Goal: Task Accomplishment & Management: Complete application form

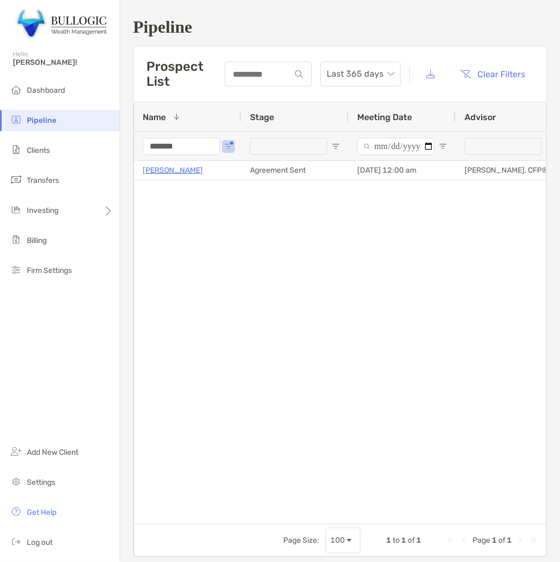
drag, startPoint x: 0, startPoint y: 0, endPoint x: 185, endPoint y: 138, distance: 230.8
click at [185, 138] on input "*******" at bounding box center [181, 146] width 77 height 17
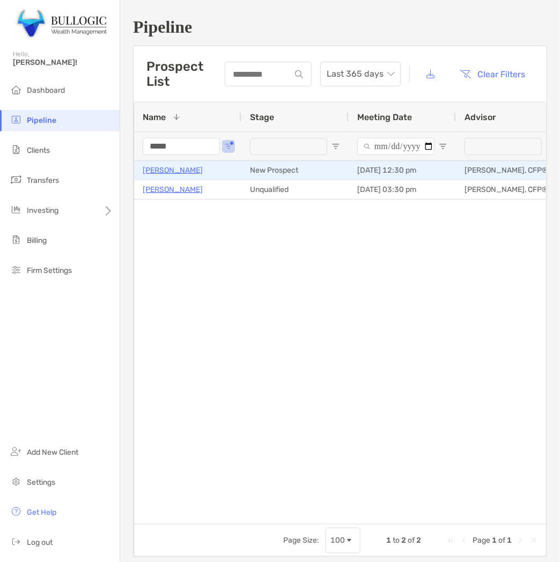
type input "*****"
click at [178, 164] on p "[PERSON_NAME]" at bounding box center [173, 170] width 60 height 13
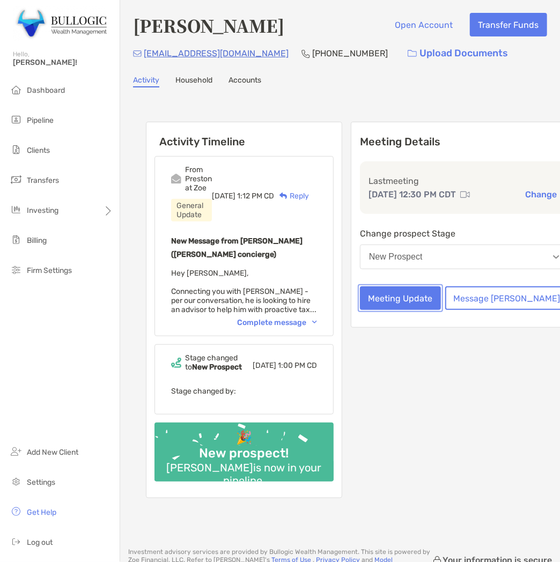
click at [421, 310] on button "Meeting Update" at bounding box center [400, 299] width 81 height 24
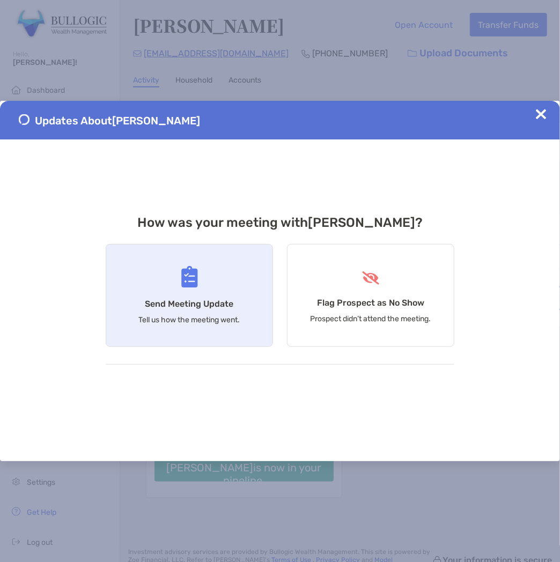
click at [237, 298] on div "Send Meeting Update Tell us how the meeting went." at bounding box center [189, 295] width 167 height 103
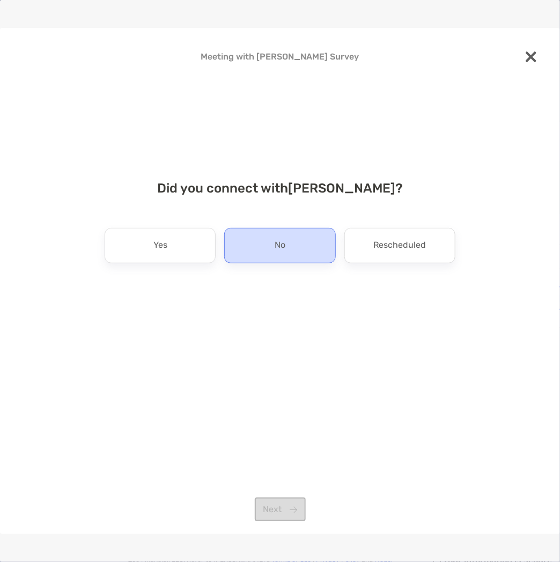
click at [304, 255] on div "No" at bounding box center [279, 245] width 111 height 35
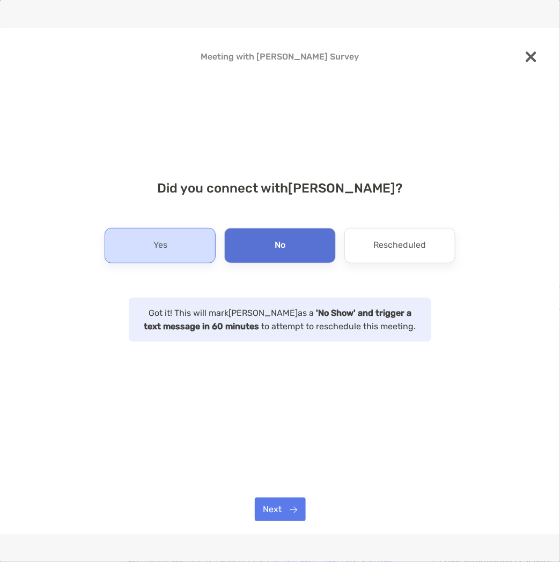
click at [207, 251] on div "Yes" at bounding box center [160, 245] width 111 height 35
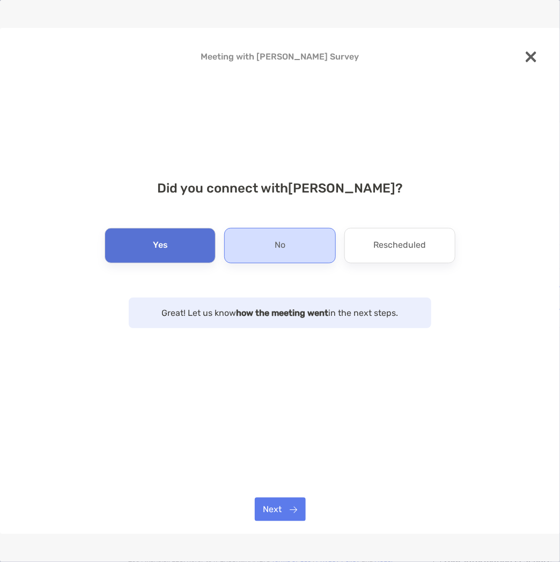
click at [286, 253] on div "No" at bounding box center [279, 245] width 111 height 35
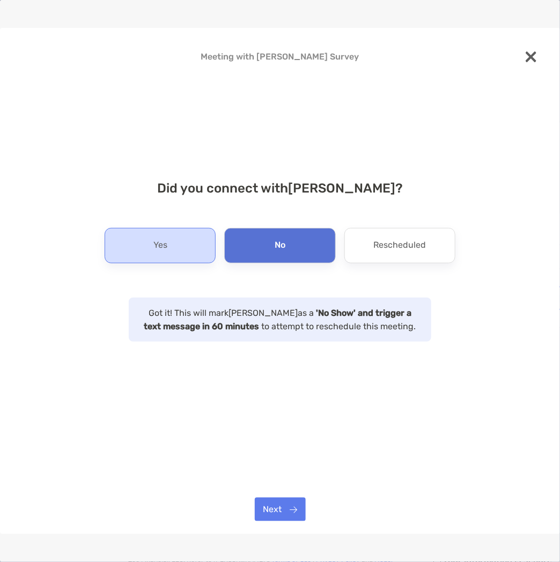
click at [148, 242] on div "Yes" at bounding box center [160, 245] width 111 height 35
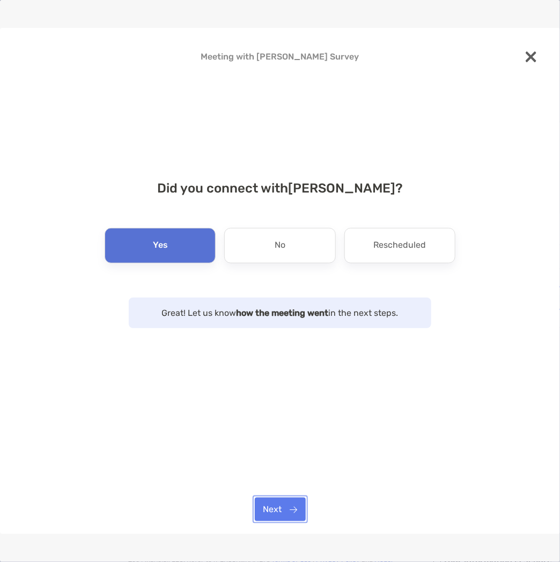
click at [283, 511] on button "Next" at bounding box center [280, 510] width 51 height 24
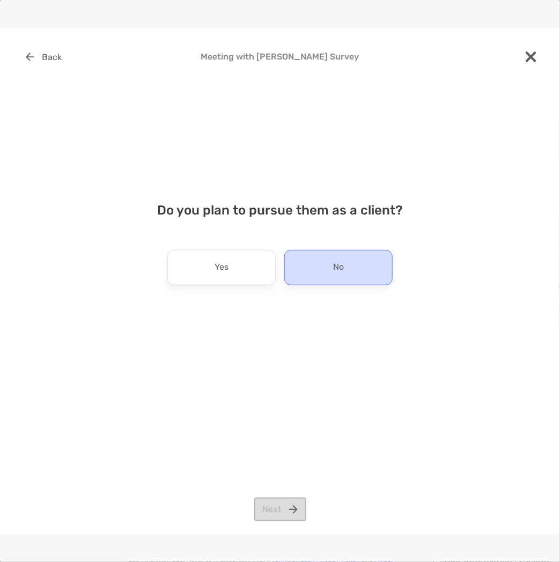
click at [313, 272] on div "No" at bounding box center [338, 267] width 108 height 35
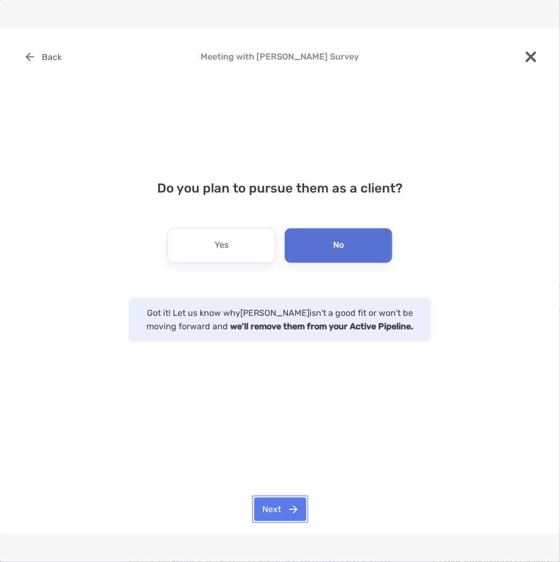
click at [299, 505] on button "Next" at bounding box center [280, 510] width 52 height 24
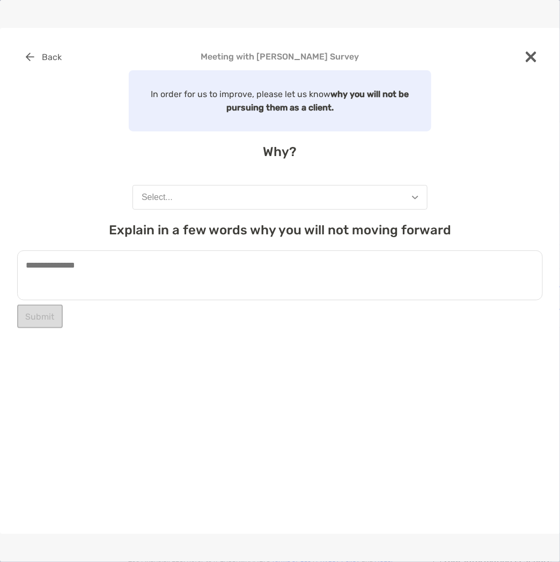
click at [236, 188] on button "Select..." at bounding box center [280, 197] width 295 height 25
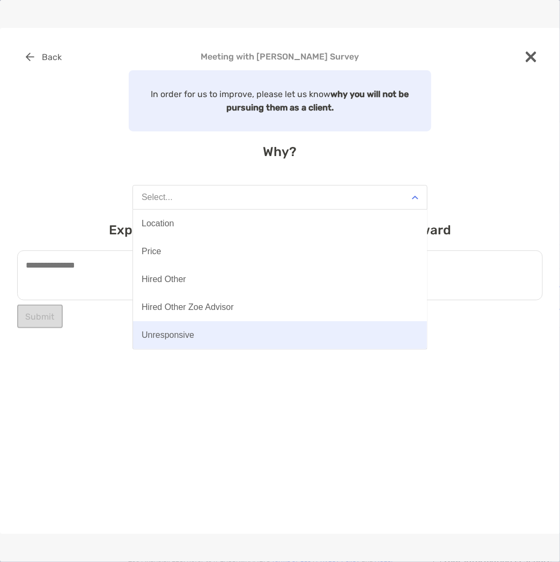
scroll to position [83, 0]
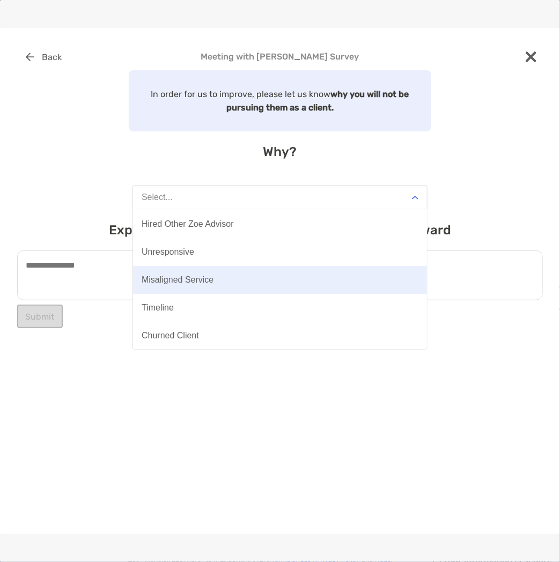
click at [224, 278] on button "Misaligned Service" at bounding box center [280, 280] width 294 height 28
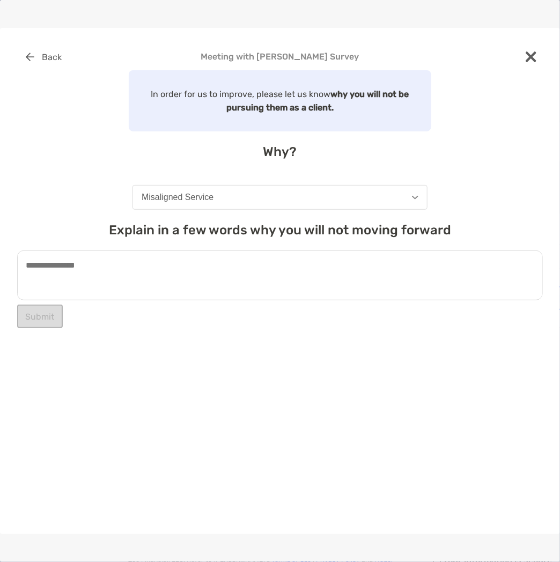
click at [224, 278] on textarea at bounding box center [280, 276] width 526 height 50
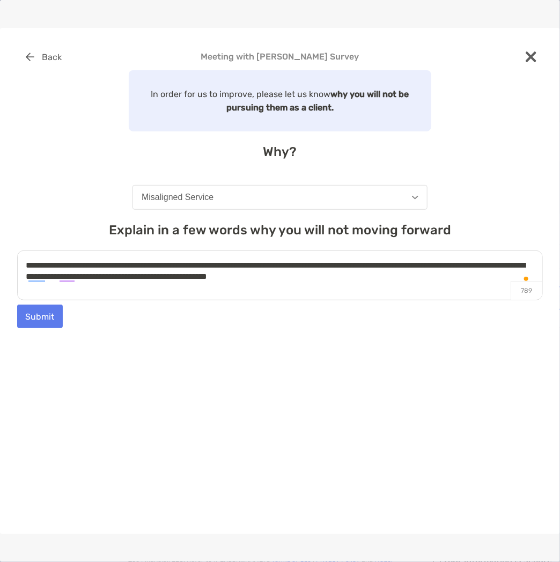
type textarea "**********"
click at [35, 323] on button "Submit" at bounding box center [40, 317] width 46 height 24
